Goal: Task Accomplishment & Management: Use online tool/utility

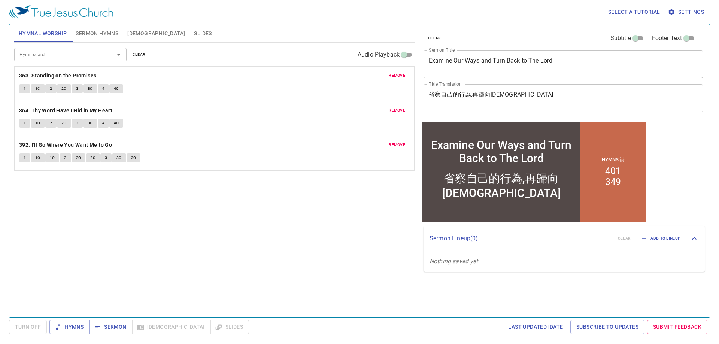
click at [64, 77] on b "363. Standing on the Promises" at bounding box center [57, 75] width 77 height 9
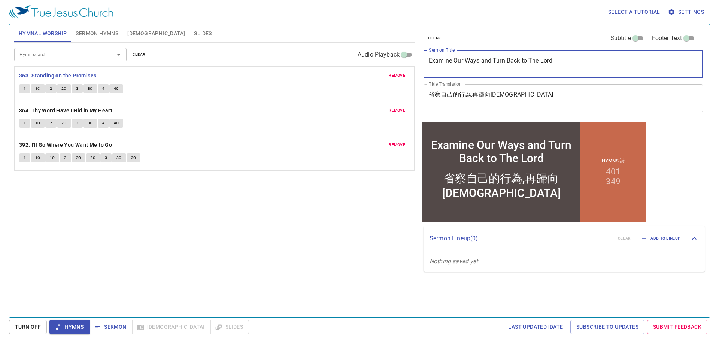
drag, startPoint x: 575, startPoint y: 66, endPoint x: 411, endPoint y: 70, distance: 163.6
click at [411, 70] on div "Hymnal Worship Sermon Hymns Bible Slides Hymn search Hymn search clear Audio Pl…" at bounding box center [359, 167] width 696 height 293
click at [392, 79] on span "remove" at bounding box center [397, 75] width 16 height 7
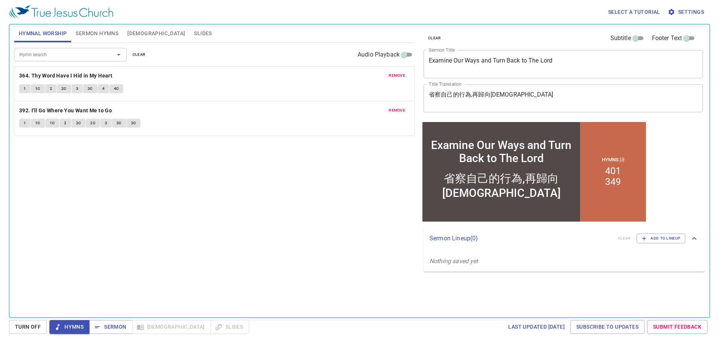
click at [392, 79] on span "remove" at bounding box center [397, 75] width 16 height 7
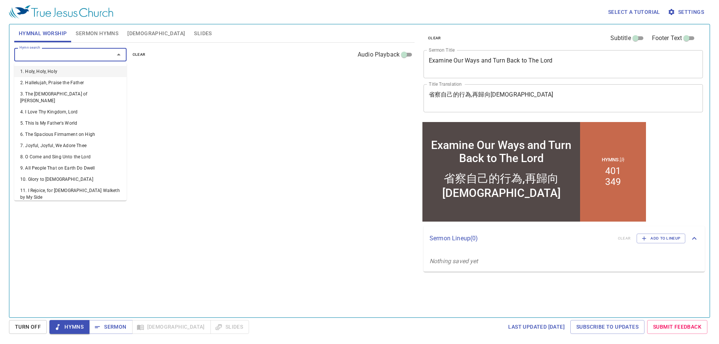
click at [61, 52] on input "Hymn search" at bounding box center [59, 54] width 86 height 9
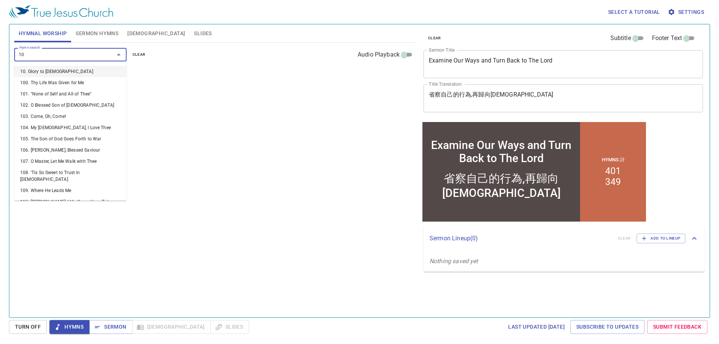
type input "104"
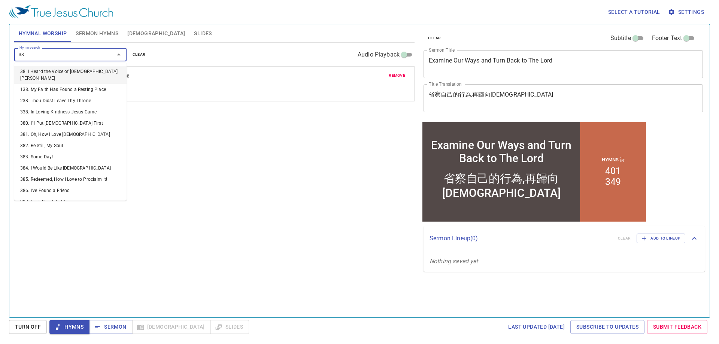
type input "389"
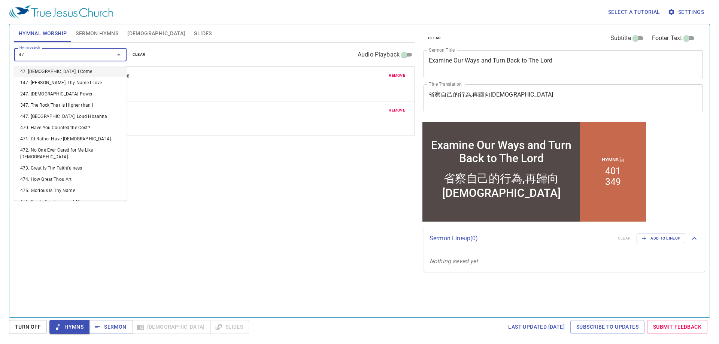
type input "471"
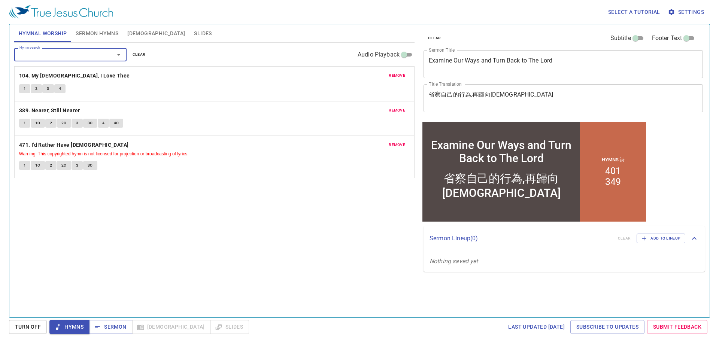
click at [116, 41] on button "Sermon Hymns" at bounding box center [97, 33] width 52 height 18
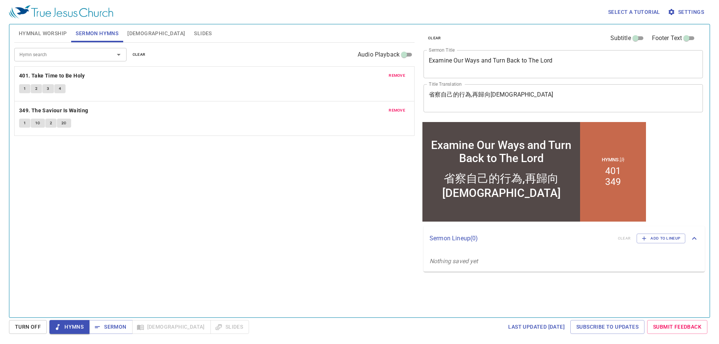
click at [392, 76] on span "remove" at bounding box center [397, 75] width 16 height 7
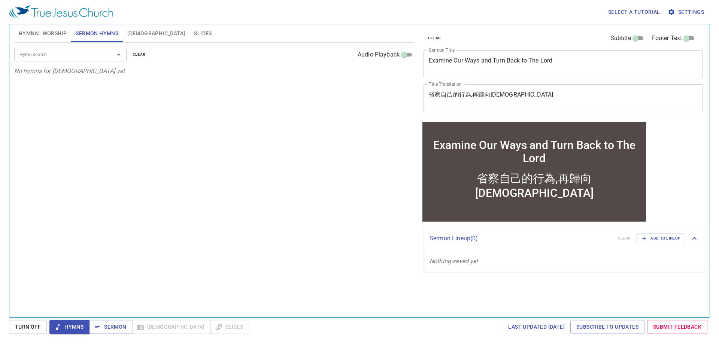
click at [49, 54] on input "Hymn search" at bounding box center [59, 54] width 86 height 9
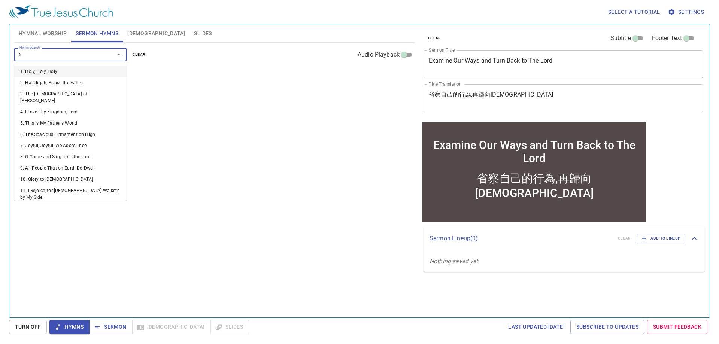
type input "65"
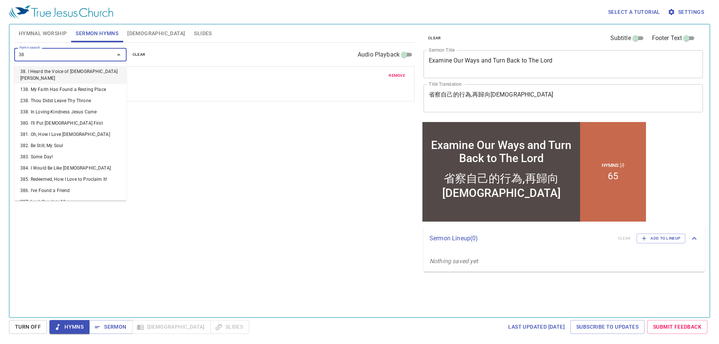
type input "389"
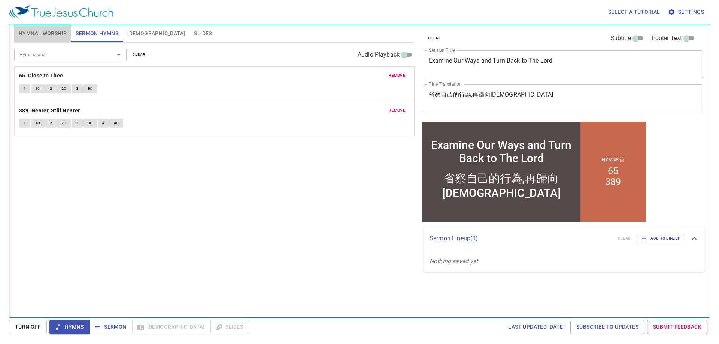
click at [49, 37] on span "Hymnal Worship" at bounding box center [43, 33] width 48 height 9
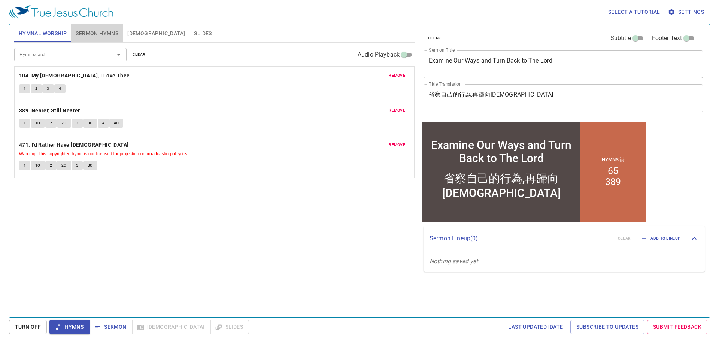
click at [84, 37] on span "Sermon Hymns" at bounding box center [97, 33] width 43 height 9
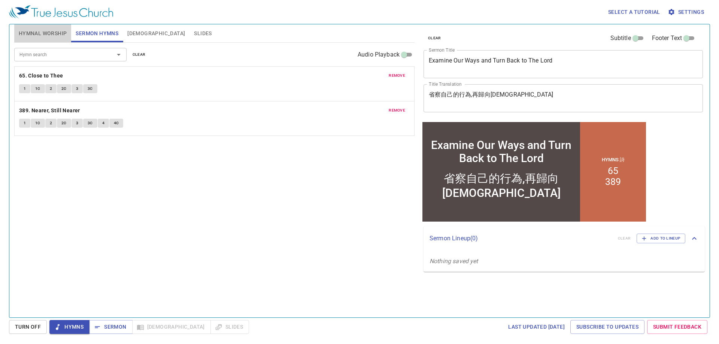
click at [39, 31] on span "Hymnal Worship" at bounding box center [43, 33] width 48 height 9
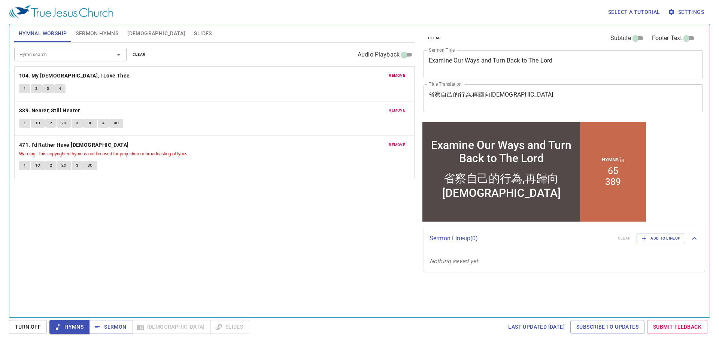
click at [107, 34] on span "Sermon Hymns" at bounding box center [97, 33] width 43 height 9
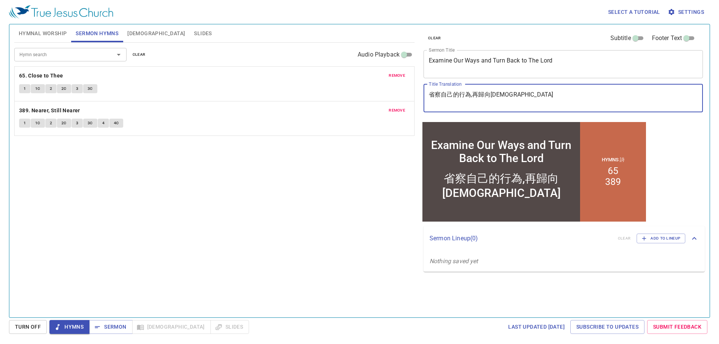
drag, startPoint x: 530, startPoint y: 93, endPoint x: 406, endPoint y: 92, distance: 124.3
click at [406, 92] on div "Hymnal Worship Sermon Hymns Bible Slides Hymn search Hymn search clear Audio Pl…" at bounding box center [359, 167] width 696 height 293
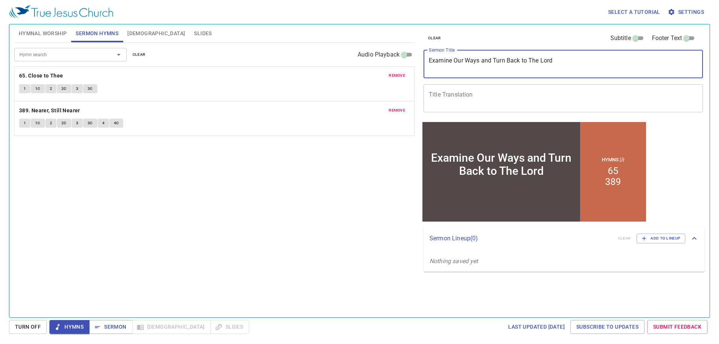
drag, startPoint x: 562, startPoint y: 62, endPoint x: 341, endPoint y: 49, distance: 221.2
click at [341, 49] on div "Hymnal Worship Sermon Hymns Bible Slides Hymn search Hymn search clear Audio Pl…" at bounding box center [359, 167] width 696 height 293
type textarea "God and David"
click at [540, 104] on textarea "Title Translation" at bounding box center [563, 98] width 269 height 14
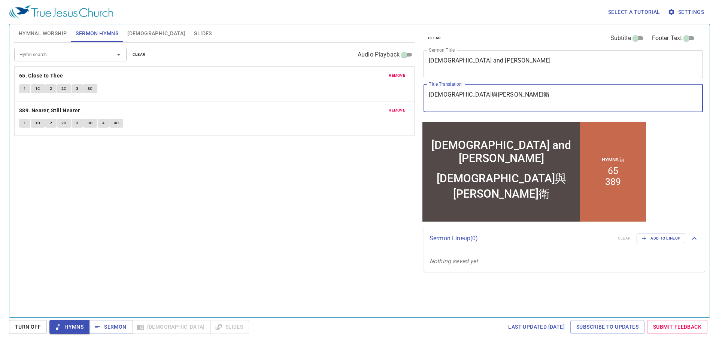
type textarea "神與大衛"
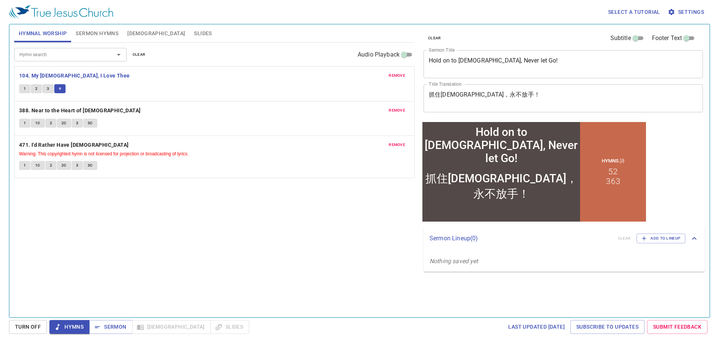
click at [36, 111] on b "388. Near to the Heart of [DEMOGRAPHIC_DATA]" at bounding box center [80, 110] width 122 height 9
click at [98, 207] on div "Hymn search Hymn search clear Audio Playback remove 104. My Jesus, I Love Thee …" at bounding box center [214, 177] width 400 height 268
click at [81, 325] on span "Hymns" at bounding box center [69, 326] width 28 height 9
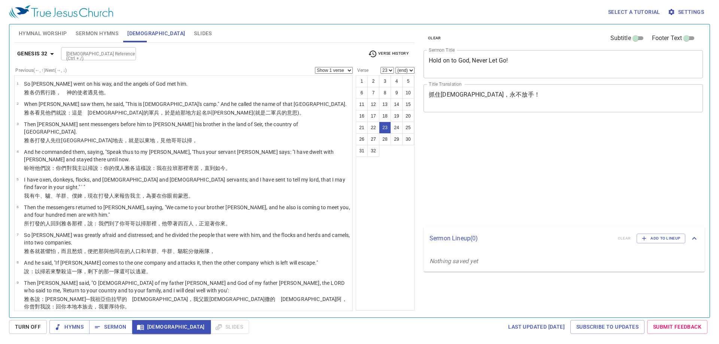
select select "23"
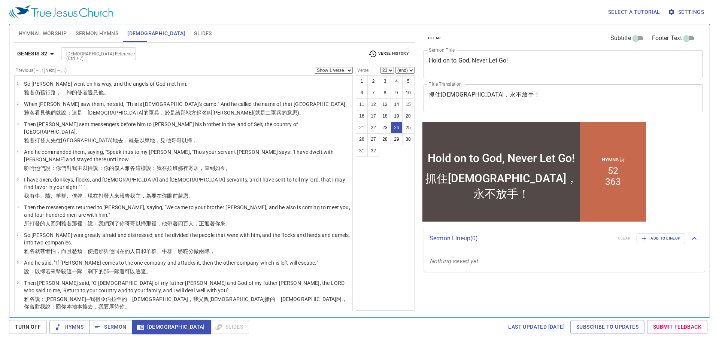
select select "24"
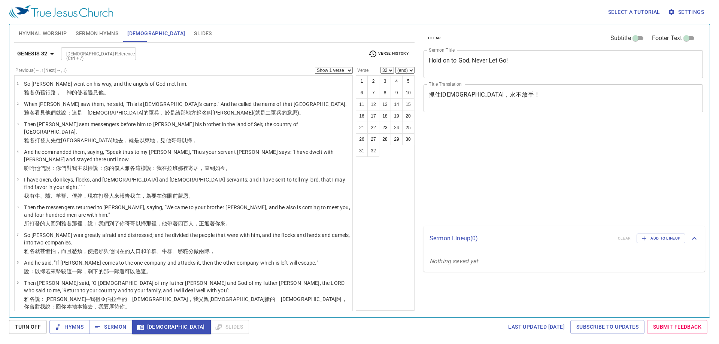
select select "32"
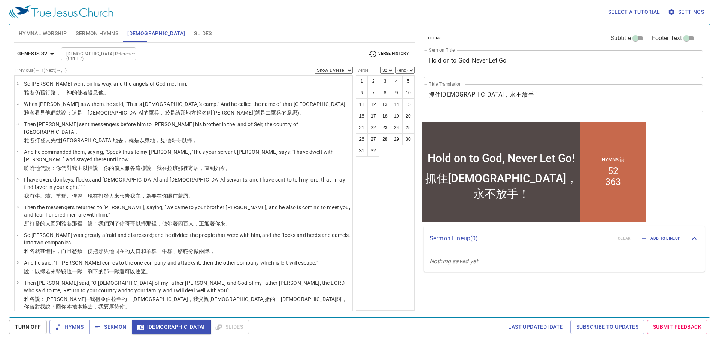
scroll to position [337, 0]
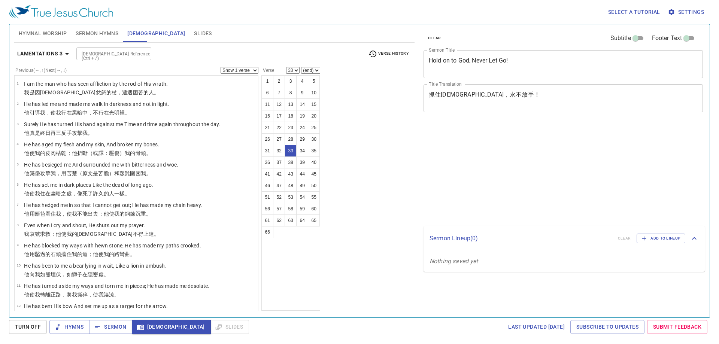
select select "33"
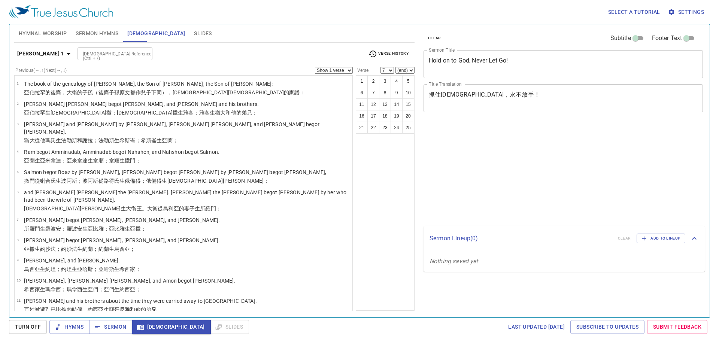
select select "7"
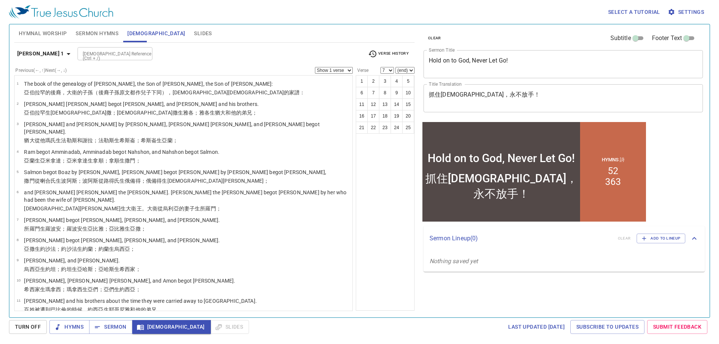
scroll to position [314, 0]
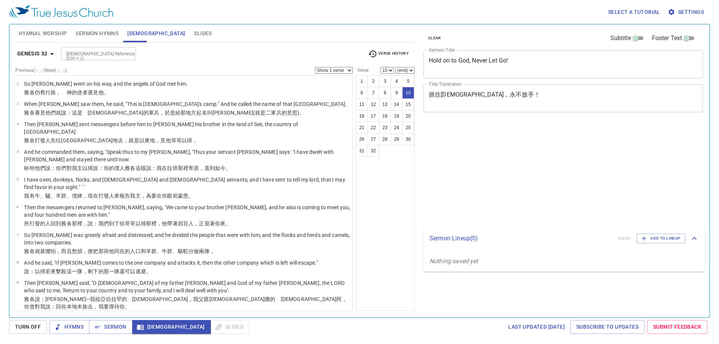
select select "10"
select select "24"
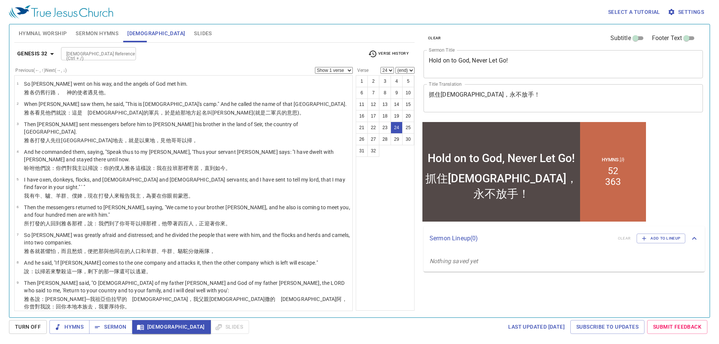
scroll to position [455, 0]
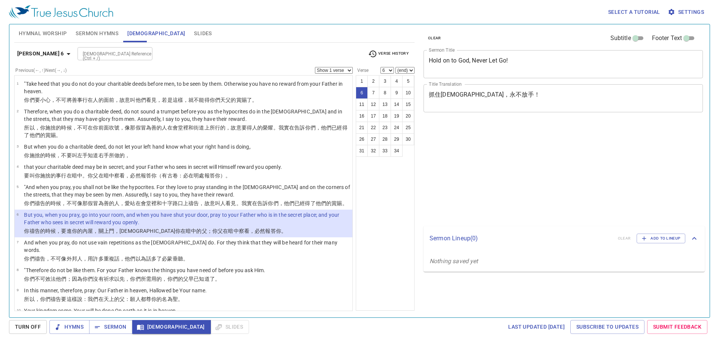
select select "6"
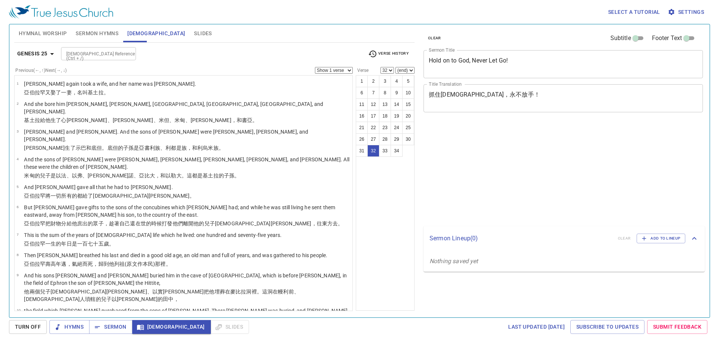
select select "32"
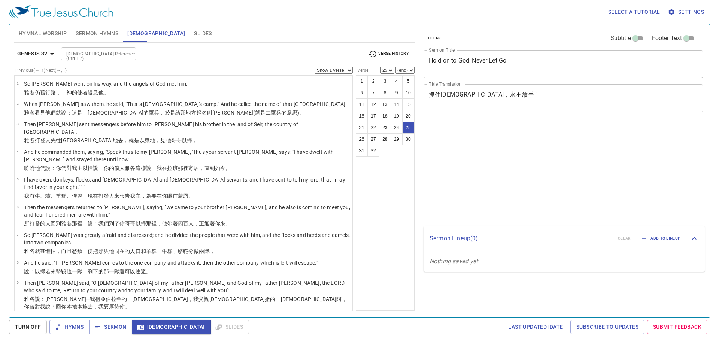
select select "25"
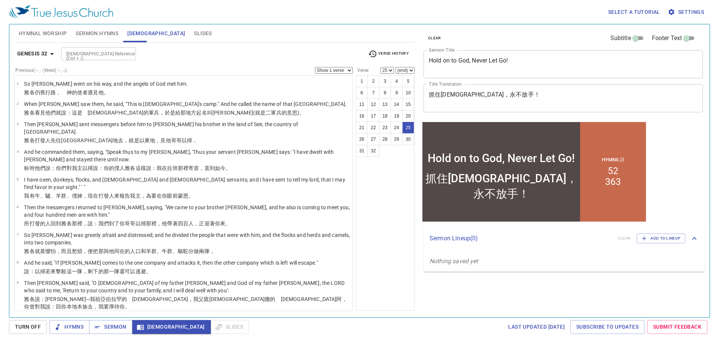
scroll to position [459, 0]
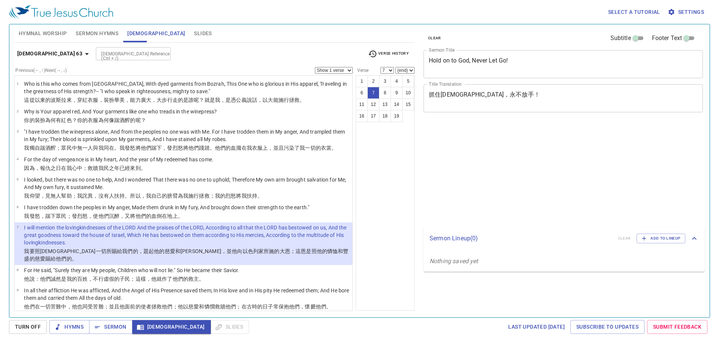
select select "7"
